Goal: Transaction & Acquisition: Purchase product/service

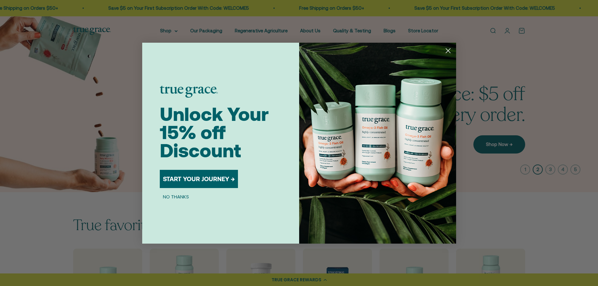
click at [456, 50] on img "POPUP Form" at bounding box center [377, 143] width 157 height 201
click at [449, 51] on circle "Close dialog" at bounding box center [448, 50] width 10 height 10
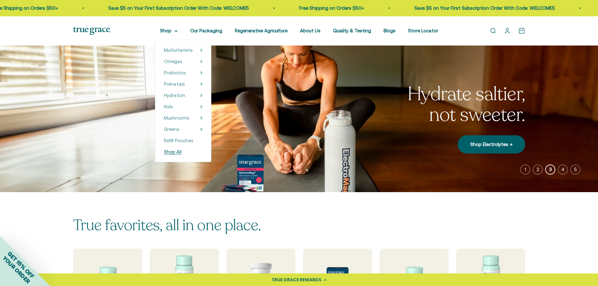
click at [173, 149] on span "Shop All" at bounding box center [173, 152] width 18 height 8
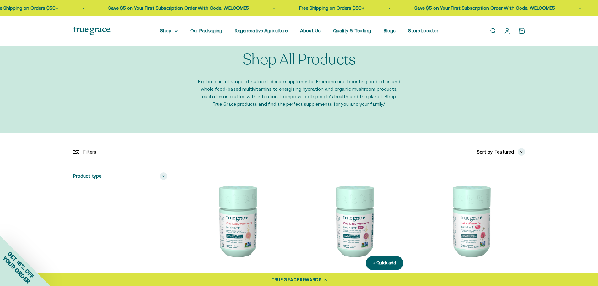
scroll to position [94, 0]
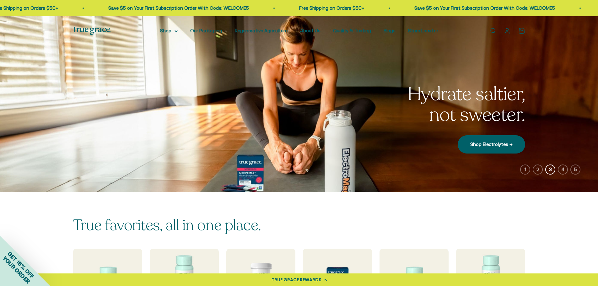
drag, startPoint x: 276, startPoint y: 9, endPoint x: 231, endPoint y: 15, distance: 45.1
click at [285, 12] on div "Free Shipping on Orders $50+ Save $5 on Your First Subscription Order With Code…" at bounding box center [299, 8] width 598 height 16
click at [268, 4] on span "Free Shipping on Orders $50+ Save $5 on Your First Subscription Order With Code…" at bounding box center [115, 8] width 306 height 8
click at [343, 9] on span "Free Shipping on Orders $50+ Save $5 on Your First Subscription Order With Code…" at bounding box center [450, 8] width 306 height 8
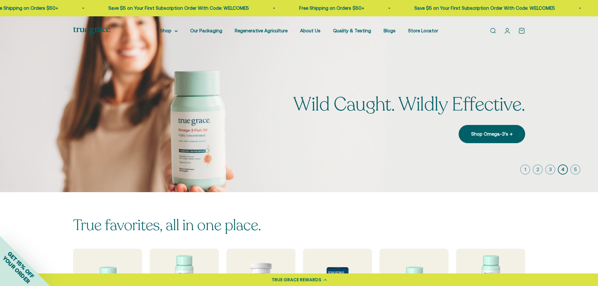
drag, startPoint x: 356, startPoint y: 9, endPoint x: 395, endPoint y: 6, distance: 39.1
click at [394, 6] on span "Free Shipping on Orders $50+ Save $5 on Your First Subscription Order With Code…" at bounding box center [451, 8] width 306 height 8
click at [300, 5] on span "Free Shipping on Orders $50+ Save $5 on Your First Subscription Order With Code…" at bounding box center [451, 8] width 306 height 8
drag, startPoint x: 113, startPoint y: 8, endPoint x: 103, endPoint y: 3, distance: 11.2
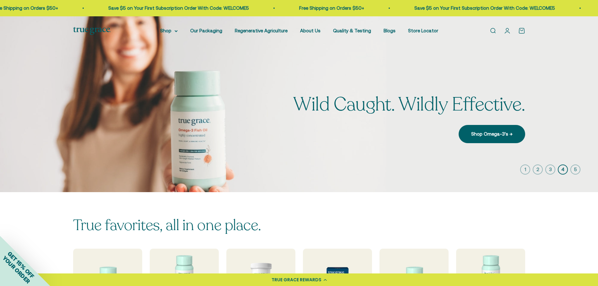
click at [98, 3] on div "Free Shipping on Orders $50+ Save $5 on Your First Subscription Order With Code…" at bounding box center [299, 8] width 598 height 16
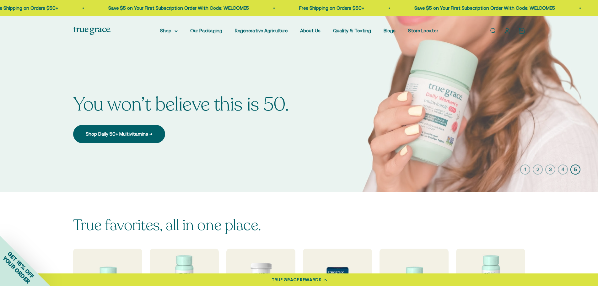
click at [239, 1] on div "Free Shipping on Orders $50+ Save $5 on Your First Subscription Order With Code…" at bounding box center [299, 8] width 598 height 16
drag, startPoint x: 233, startPoint y: 8, endPoint x: 290, endPoint y: 12, distance: 56.9
click at [290, 12] on marquee-text "Free Shipping on Orders $50+ Save $5 on Your First Subscription Order With Code…" at bounding box center [299, 8] width 598 height 8
click at [302, 8] on span "Free Shipping on Orders $50+ Save $5 on Your First Subscription Order With Code…" at bounding box center [449, 8] width 306 height 8
drag, startPoint x: 296, startPoint y: 6, endPoint x: 395, endPoint y: 9, distance: 99.0
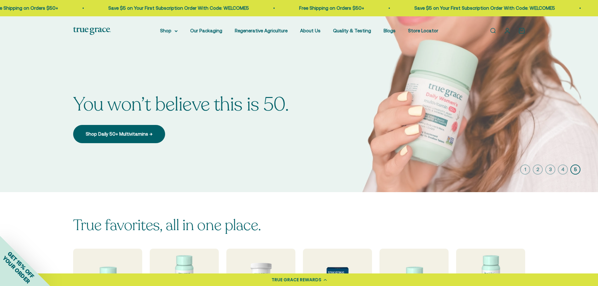
click at [395, 9] on span "Free Shipping on Orders $50+ Save $5 on Your First Subscription Order With Code…" at bounding box center [449, 8] width 306 height 8
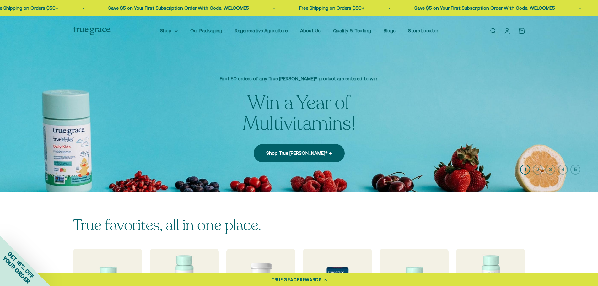
click at [417, 3] on div "Free Shipping on Orders $50+ Save $5 on Your First Subscription Order With Code…" at bounding box center [299, 8] width 598 height 16
